Goal: Navigation & Orientation: Find specific page/section

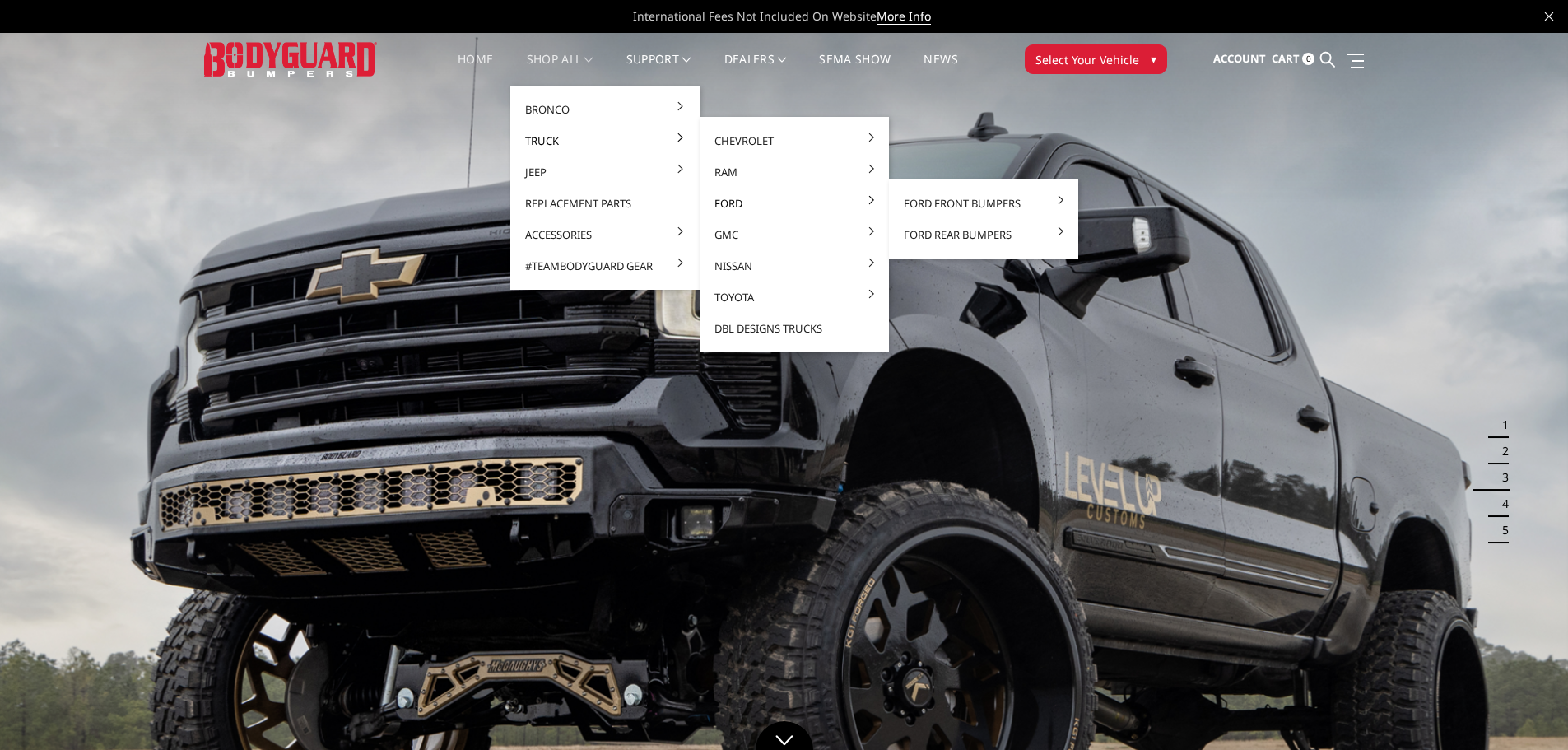
click at [735, 203] on link "Ford" at bounding box center [795, 203] width 176 height 32
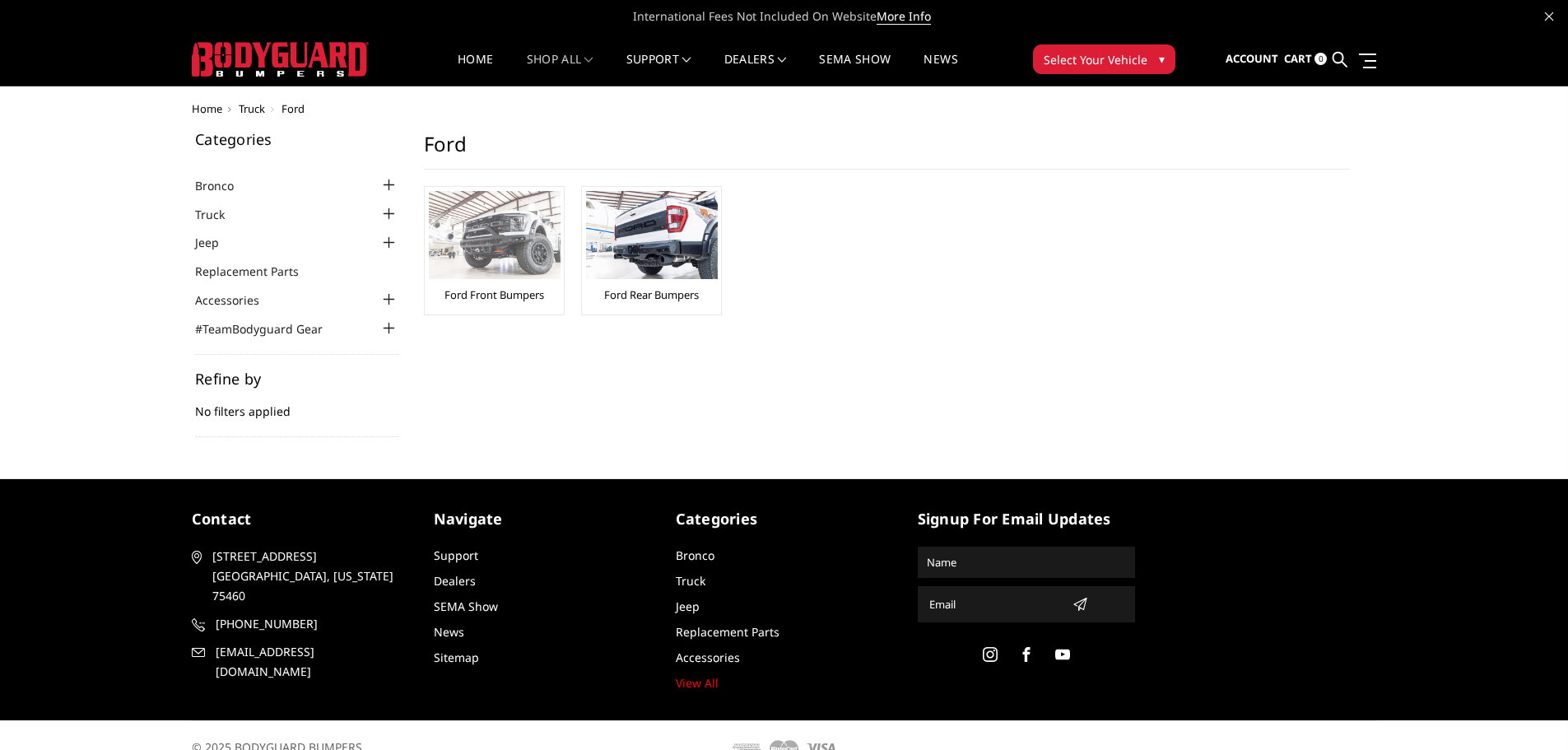
click at [509, 232] on img at bounding box center [495, 235] width 132 height 88
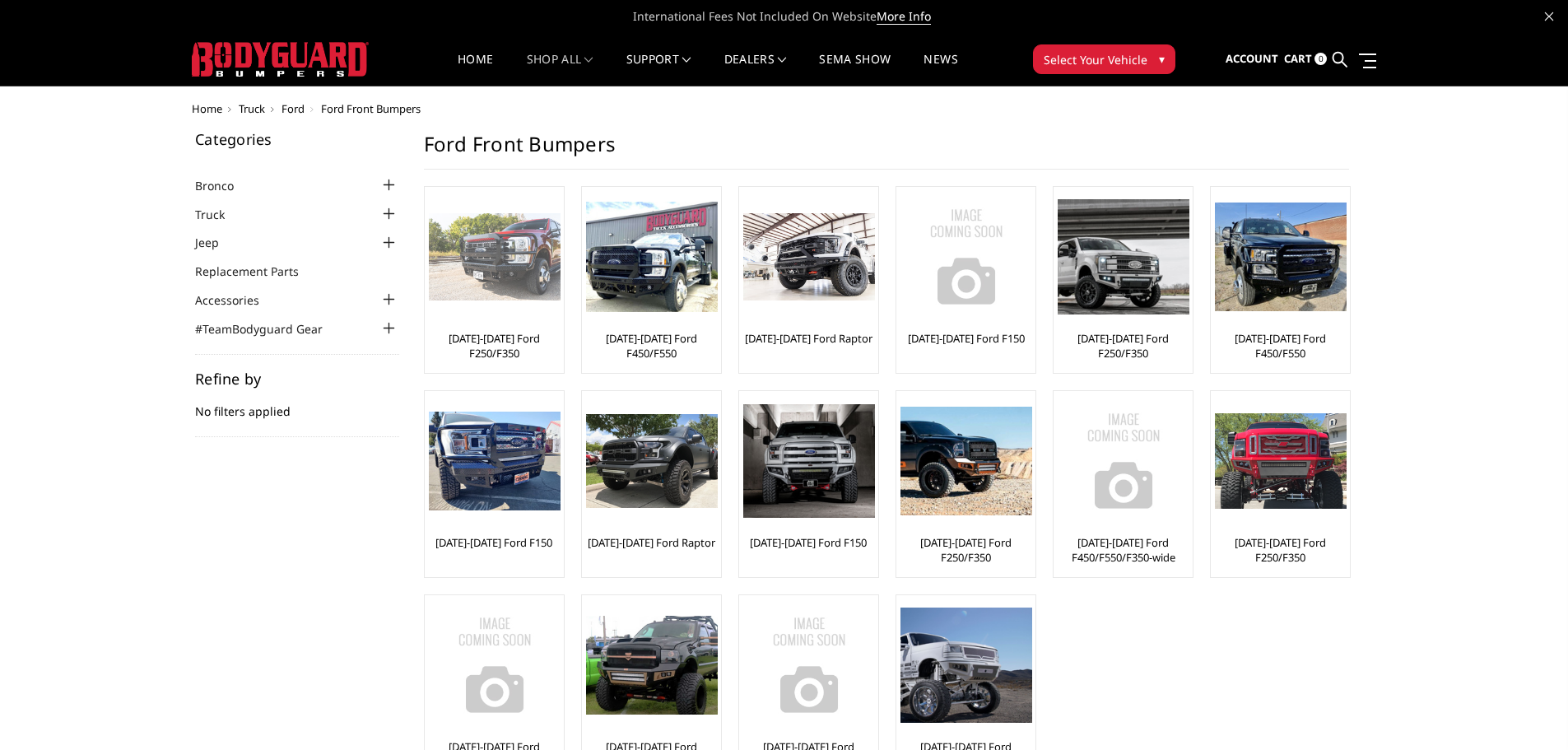
click at [479, 261] on img at bounding box center [495, 257] width 132 height 88
